Goal: Task Accomplishment & Management: Complete application form

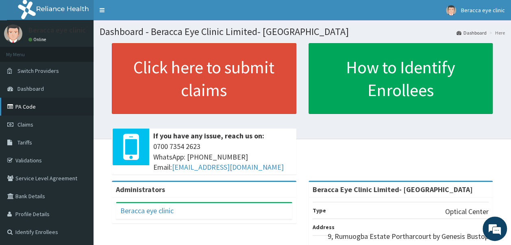
click at [26, 107] on link "PA Code" at bounding box center [46, 106] width 93 height 18
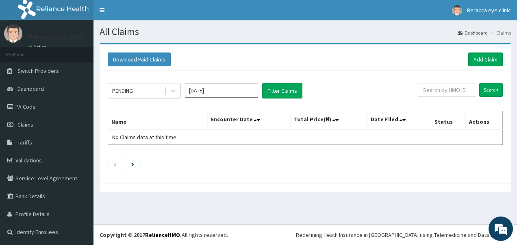
click at [235, 91] on input "[DATE]" at bounding box center [221, 90] width 73 height 15
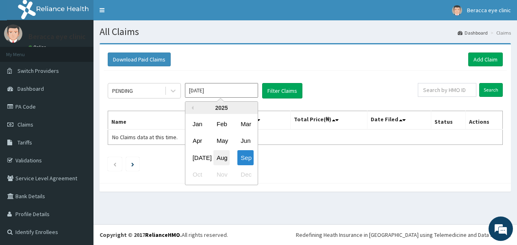
click at [221, 160] on div "Aug" at bounding box center [221, 157] width 16 height 15
type input "[DATE]"
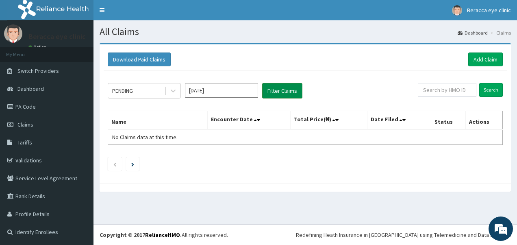
click at [287, 89] on button "Filter Claims" at bounding box center [282, 90] width 40 height 15
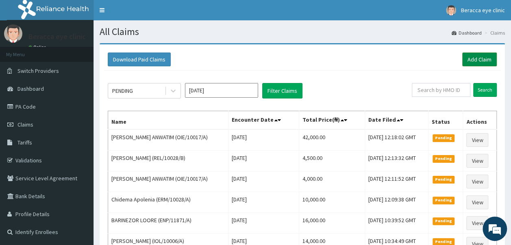
click at [477, 60] on link "Add Claim" at bounding box center [479, 59] width 35 height 14
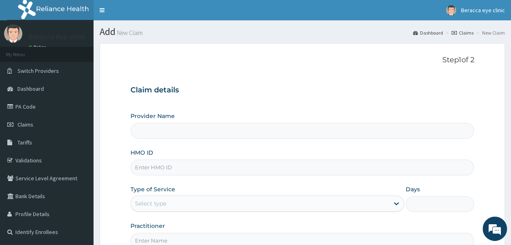
click at [226, 172] on input "HMO ID" at bounding box center [302, 167] width 344 height 16
type input "p"
type input "Beracca Eye Clinic Limited- Port harcourt"
type input "p"
type input "PII/10003/A"
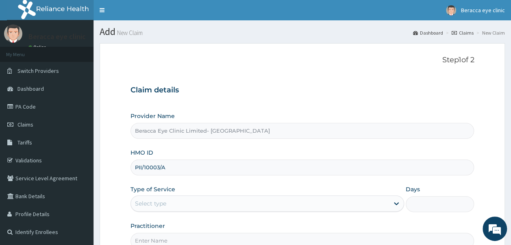
click at [188, 198] on div "Select type" at bounding box center [260, 203] width 258 height 13
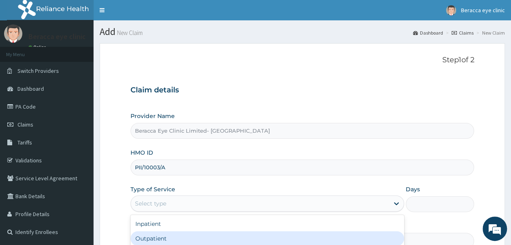
click at [176, 237] on div "Outpatient" at bounding box center [266, 238] width 273 height 15
type input "1"
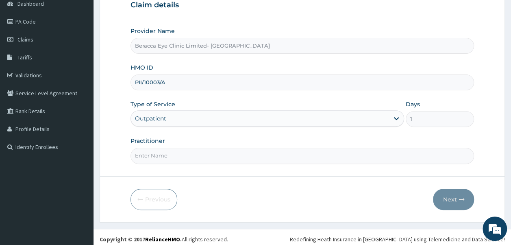
scroll to position [85, 0]
click at [505, 182] on section "Step 1 of 2 Claim details Provider Name Beracca Eye Clinic Limited- Port harcou…" at bounding box center [301, 90] width 417 height 276
click at [243, 154] on input "Practitioner" at bounding box center [302, 155] width 344 height 16
type input "Dr. Aghogho"
click at [447, 194] on button "Next" at bounding box center [453, 198] width 41 height 21
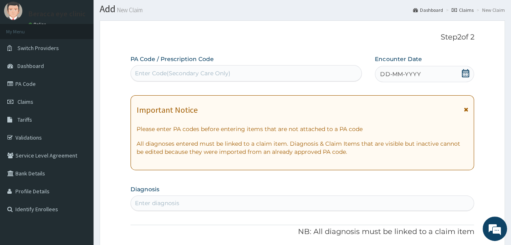
scroll to position [0, 0]
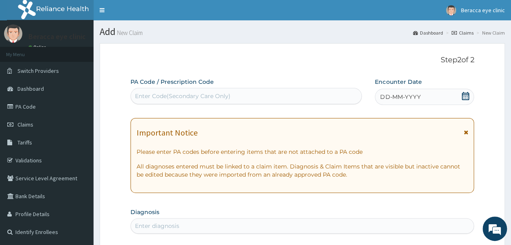
click at [466, 96] on icon at bounding box center [465, 96] width 8 height 8
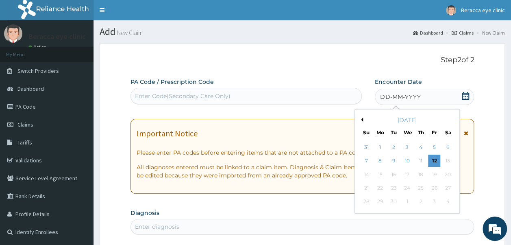
click at [360, 117] on button "Previous Month" at bounding box center [361, 119] width 4 height 4
click at [418, 160] on div "7" at bounding box center [420, 161] width 12 height 12
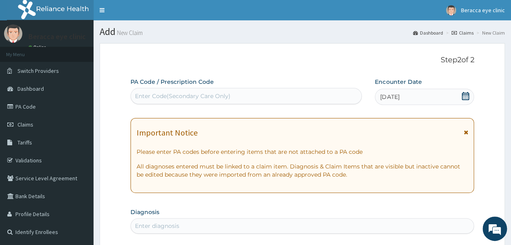
click at [233, 91] on div "Enter Code(Secondary Care Only)" at bounding box center [246, 95] width 231 height 13
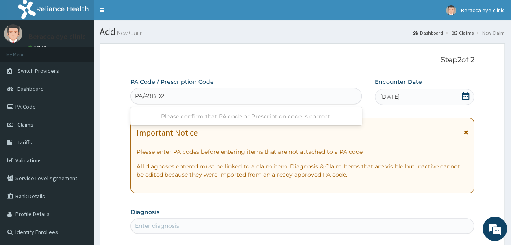
type input "PA/49BD21"
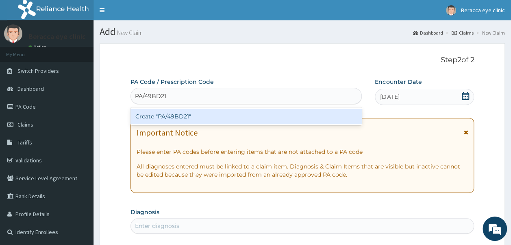
click at [185, 116] on div "Create "PA/49BD21"" at bounding box center [246, 116] width 232 height 15
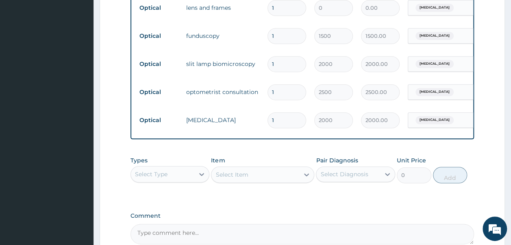
scroll to position [464, 0]
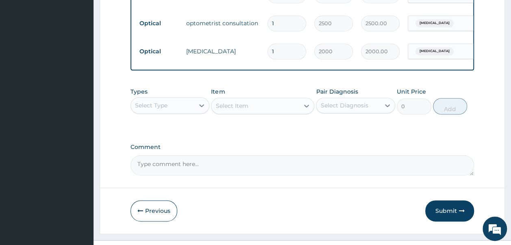
click at [150, 169] on textarea "Comment" at bounding box center [302, 165] width 344 height 20
click at [153, 169] on textarea "LENS 15,000" at bounding box center [302, 165] width 344 height 20
click at [193, 166] on textarea "LENS AND FRAME 15,000" at bounding box center [302, 165] width 344 height 20
click at [252, 169] on textarea "LENS AND FRAME 25,000" at bounding box center [302, 165] width 344 height 20
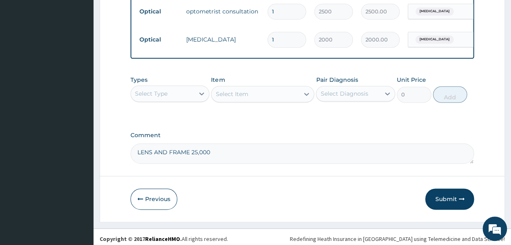
scroll to position [485, 0]
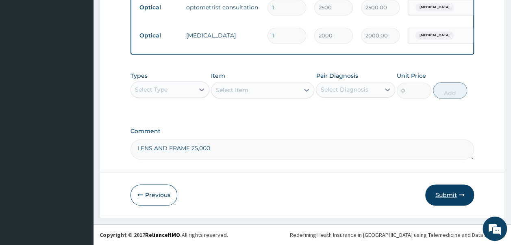
type textarea "LENS AND FRAME 25,000"
click at [448, 188] on button "Submit" at bounding box center [449, 194] width 49 height 21
